Goal: Check status: Check status

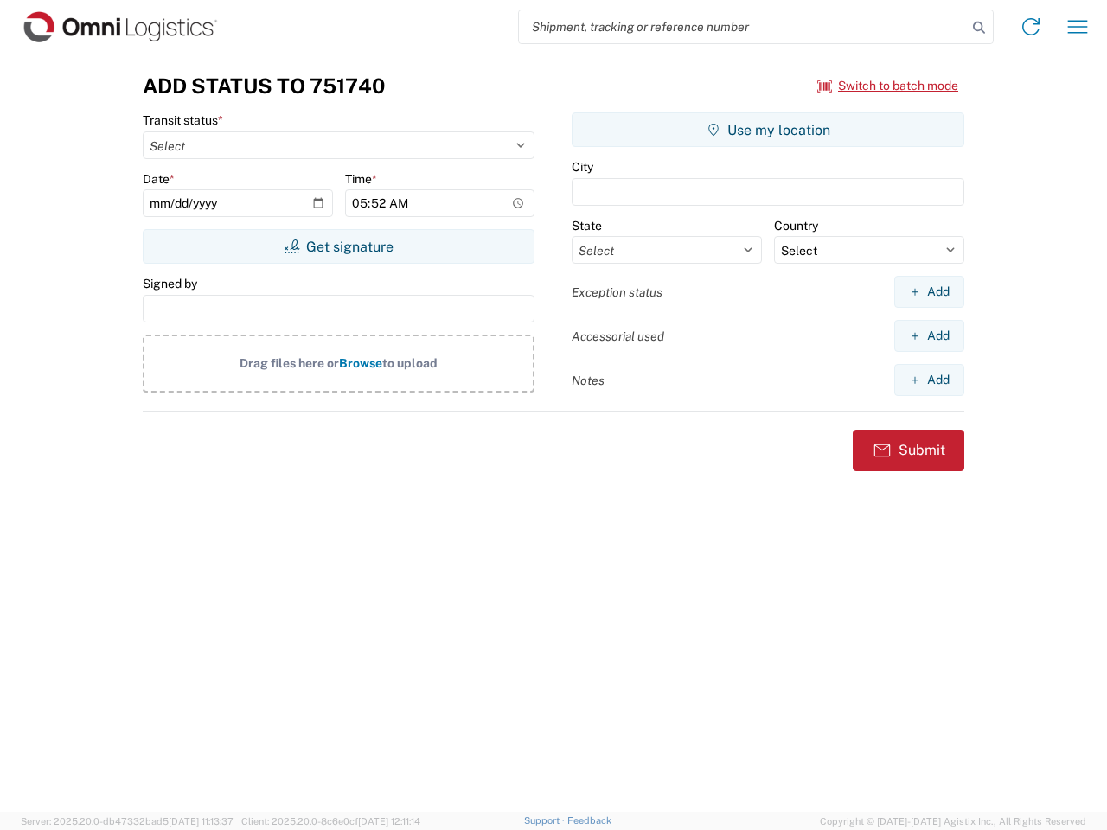
click at [743, 27] on input "search" at bounding box center [743, 26] width 448 height 33
click at [979, 28] on icon at bounding box center [979, 28] width 24 height 24
click at [1031, 27] on icon at bounding box center [1031, 27] width 28 height 28
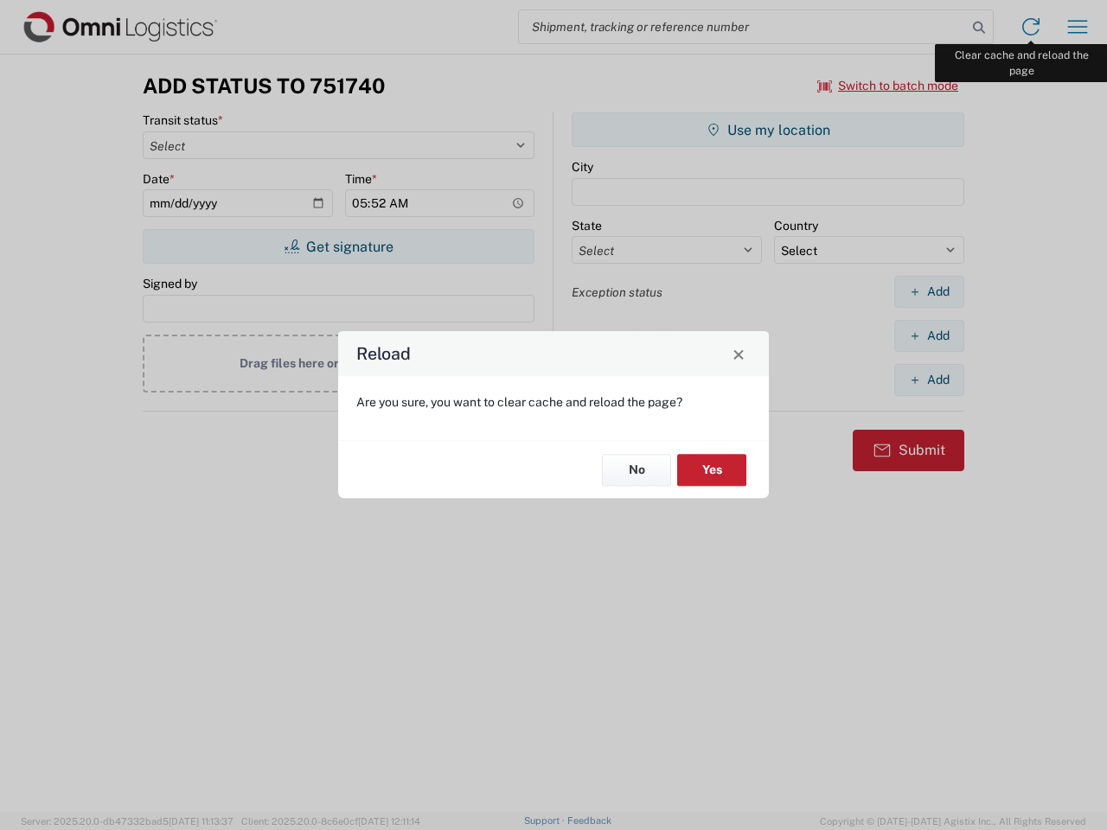
click at [1078, 27] on div "Reload Are you sure, you want to clear cache and reload the page? No Yes" at bounding box center [553, 415] width 1107 height 830
click at [888, 86] on div "Reload Are you sure, you want to clear cache and reload the page? No Yes" at bounding box center [553, 415] width 1107 height 830
click at [338, 247] on div "Reload Are you sure, you want to clear cache and reload the page? No Yes" at bounding box center [553, 415] width 1107 height 830
click at [768, 130] on div "Reload Are you sure, you want to clear cache and reload the page? No Yes" at bounding box center [553, 415] width 1107 height 830
click at [929, 291] on div "Reload Are you sure, you want to clear cache and reload the page? No Yes" at bounding box center [553, 415] width 1107 height 830
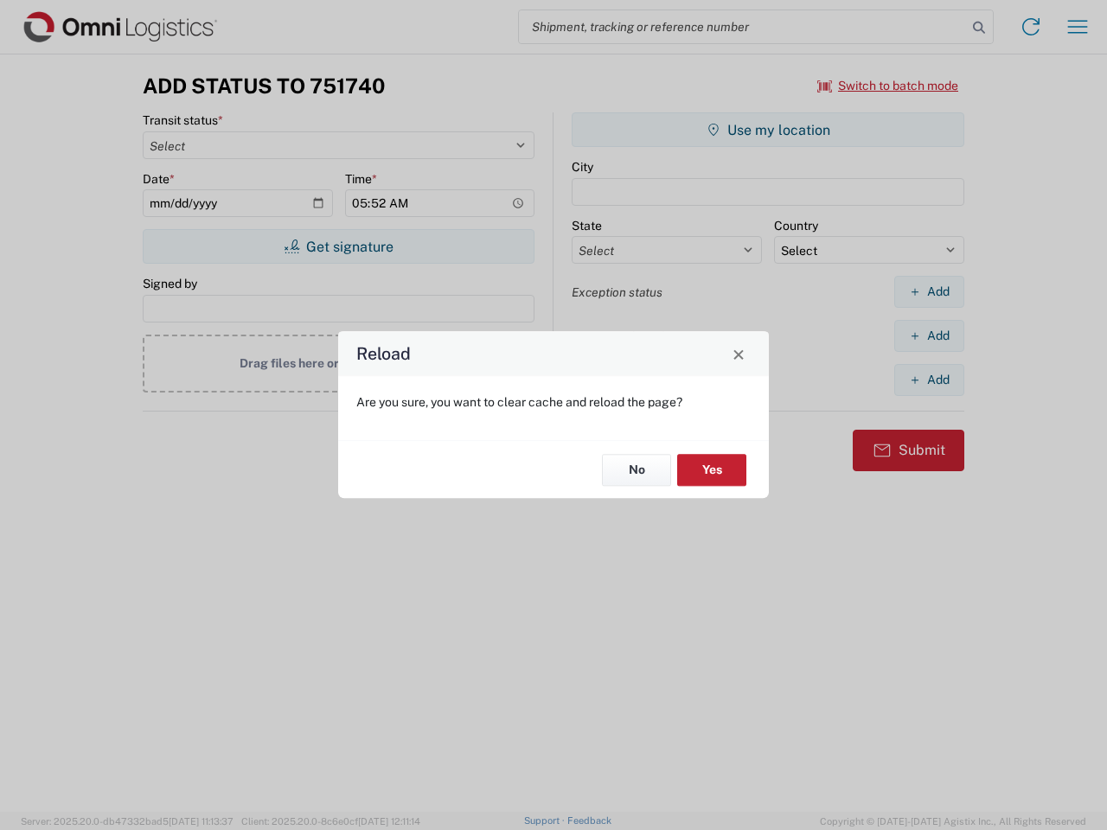
click at [929, 336] on div "Reload Are you sure, you want to clear cache and reload the page? No Yes" at bounding box center [553, 415] width 1107 height 830
click at [929, 380] on div "Reload Are you sure, you want to clear cache and reload the page? No Yes" at bounding box center [553, 415] width 1107 height 830
